Goal: Information Seeking & Learning: Learn about a topic

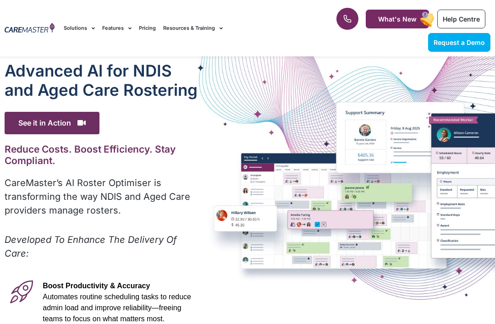
click at [214, 208] on div "Advanced Al for NDIS and Aged Care Rostering See it in Action Video Player [URL…" at bounding box center [247, 301] width 495 height 490
click at [221, 207] on div "Advanced Al for NDIS and Aged Care Rostering See it in Action Video Player [URL…" at bounding box center [247, 301] width 495 height 490
click at [359, 137] on div "Advanced Al for NDIS and Aged Care Rostering See it in Action Video Player http…" at bounding box center [247, 301] width 495 height 490
click at [450, 135] on div "Advanced Al for NDIS and Aged Care Rostering See it in Action Video Player http…" at bounding box center [247, 301] width 495 height 490
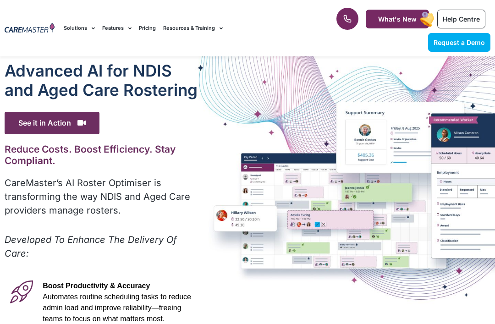
click at [434, 144] on div "Advanced Al for NDIS and Aged Care Rostering See it in Action Video Player http…" at bounding box center [247, 301] width 495 height 490
click at [439, 133] on div "Advanced Al for NDIS and Aged Care Rostering See it in Action Video Player http…" at bounding box center [247, 301] width 495 height 490
click at [429, 134] on div "Advanced Al for NDIS and Aged Care Rostering See it in Action Video Player http…" at bounding box center [247, 301] width 495 height 490
click at [426, 27] on rect at bounding box center [427, 19] width 17 height 17
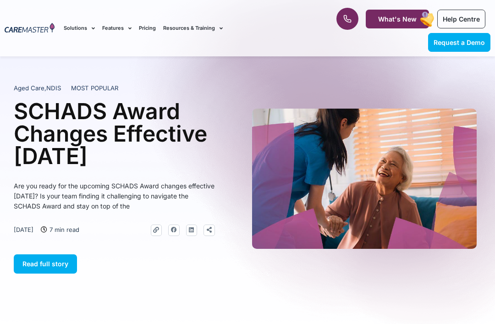
click at [387, 299] on div at bounding box center [247, 187] width 495 height 263
